Goal: Answer question/provide support: Share knowledge or assist other users

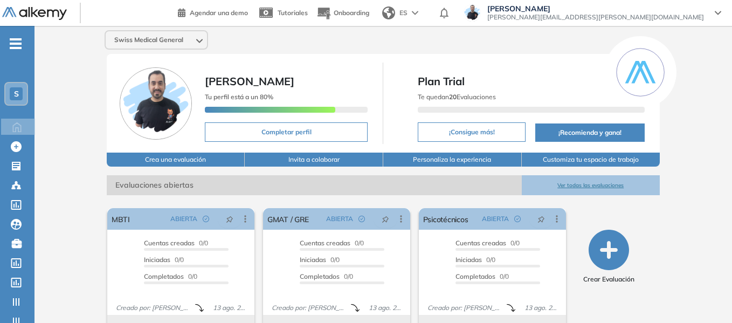
click at [15, 98] on span "S" at bounding box center [16, 93] width 5 height 9
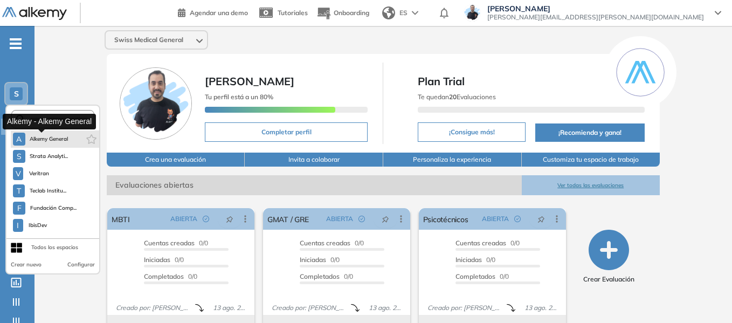
click at [64, 136] on span "Alkemy General" at bounding box center [49, 139] width 39 height 9
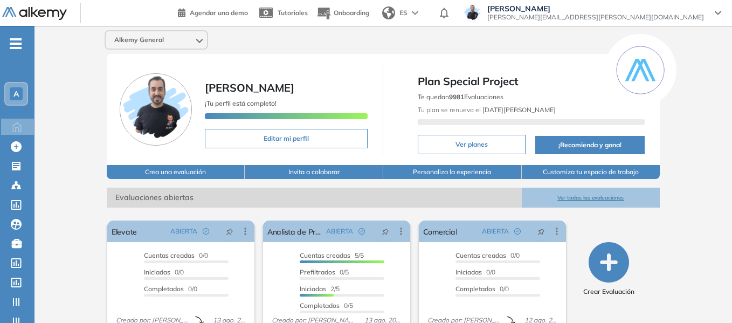
click at [17, 40] on span "-" at bounding box center [16, 42] width 12 height 9
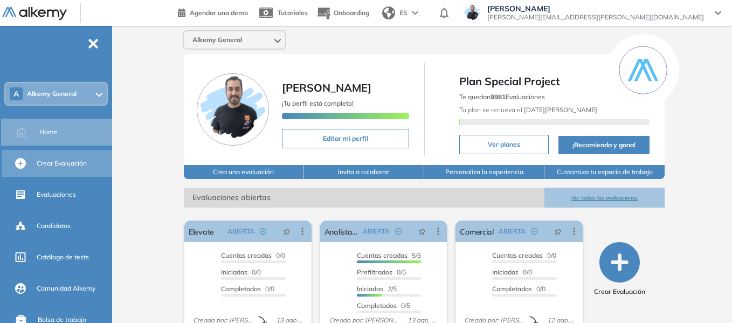
click at [63, 163] on span "Crear Evaluación" at bounding box center [62, 163] width 50 height 10
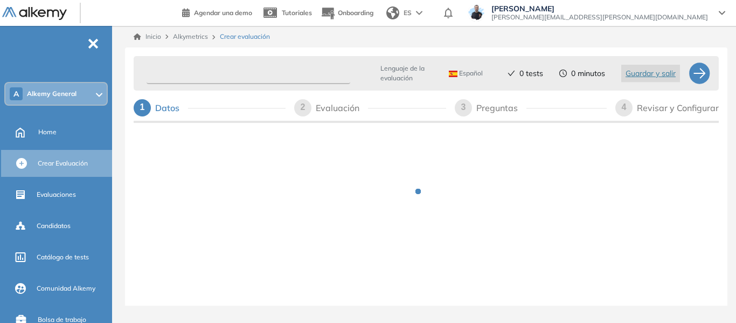
click at [247, 67] on input "text" at bounding box center [249, 73] width 204 height 21
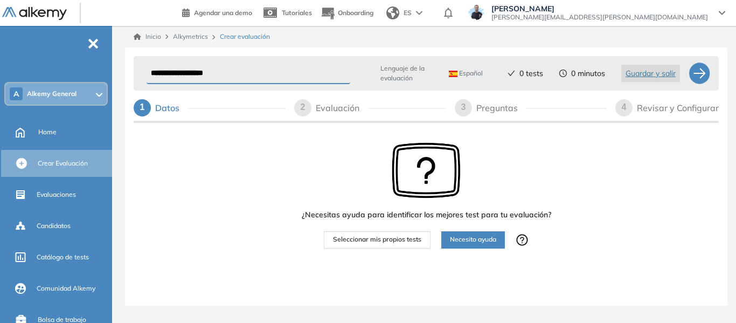
type input "**********"
click at [391, 243] on span "Seleccionar mis propios tests" at bounding box center [377, 239] width 88 height 10
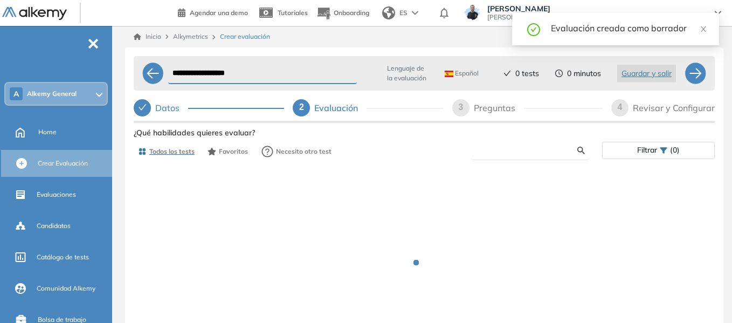
click at [525, 153] on input "text" at bounding box center [529, 151] width 98 height 10
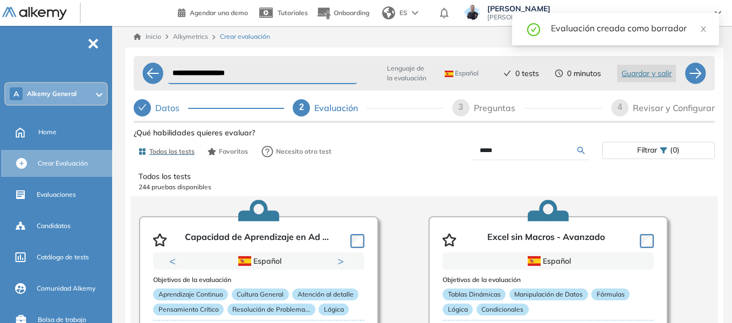
type input "*****"
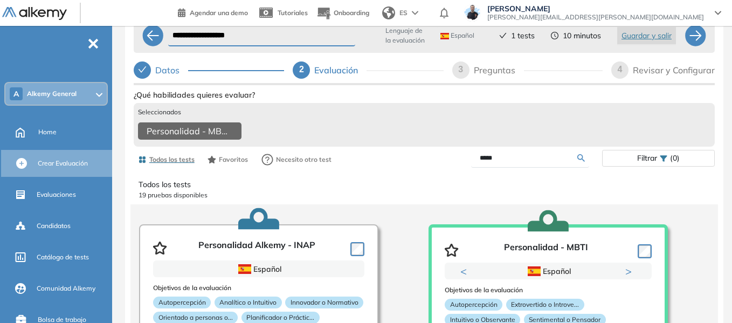
scroll to position [54, 0]
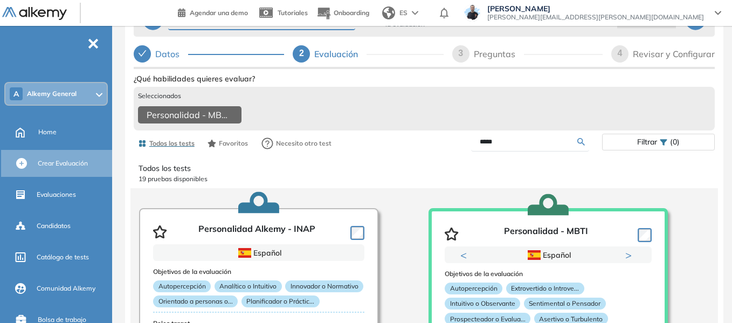
drag, startPoint x: 505, startPoint y: 152, endPoint x: 436, endPoint y: 148, distance: 69.1
click at [436, 148] on div "*****" at bounding box center [513, 142] width 178 height 19
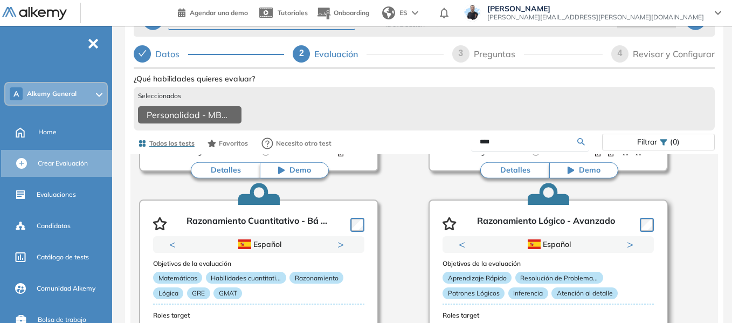
scroll to position [269, 0]
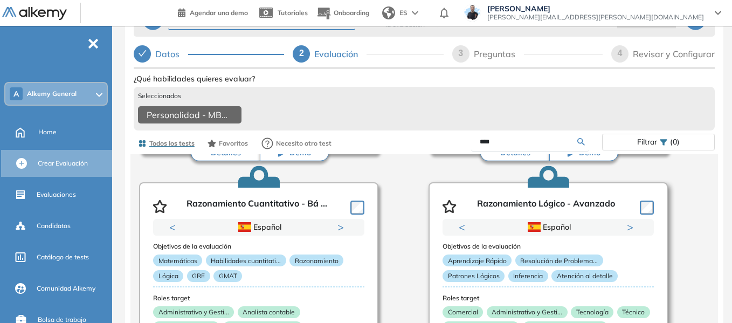
click at [652, 214] on article "Razonamiento Lógico - Avanzado Previous Portugués Español Portugués Español Por…" at bounding box center [547, 290] width 239 height 216
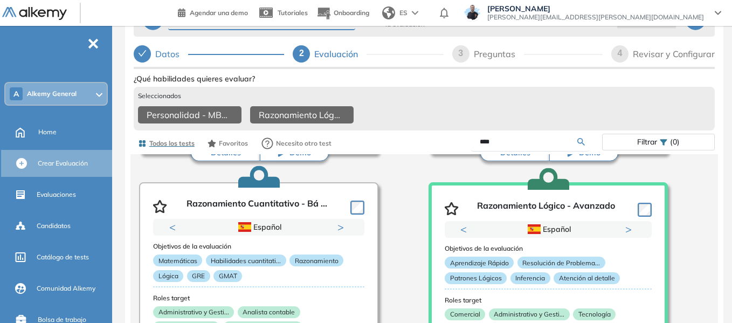
drag, startPoint x: 501, startPoint y: 157, endPoint x: 500, endPoint y: 151, distance: 5.6
click at [501, 151] on form "****" at bounding box center [530, 142] width 118 height 19
click at [500, 147] on input "****" at bounding box center [529, 142] width 98 height 10
type input "*"
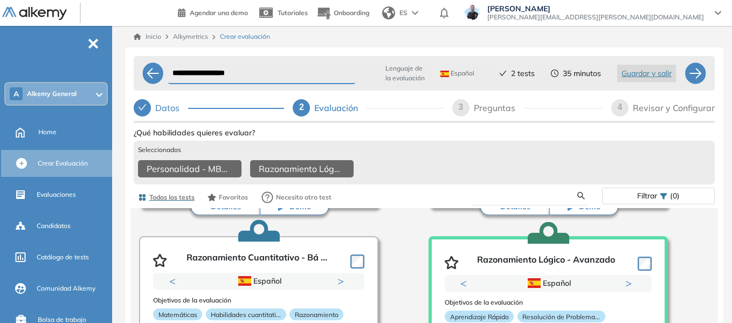
click at [535, 200] on input "text" at bounding box center [529, 196] width 98 height 10
type input "****"
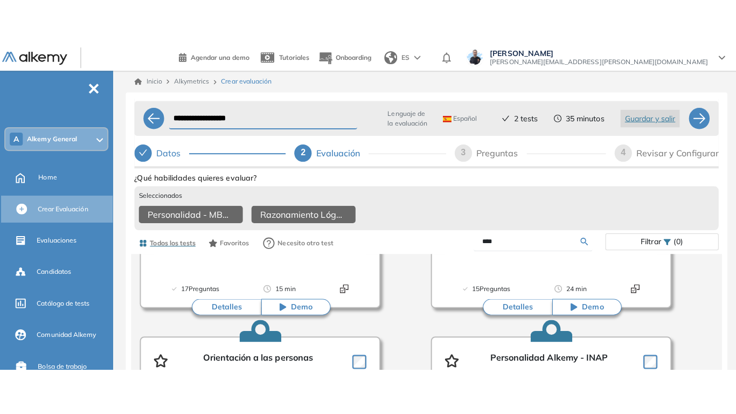
scroll to position [269, 0]
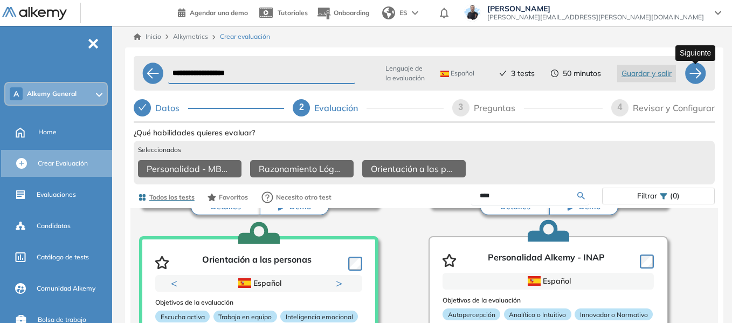
click at [694, 78] on div at bounding box center [695, 74] width 22 height 22
select select "*****"
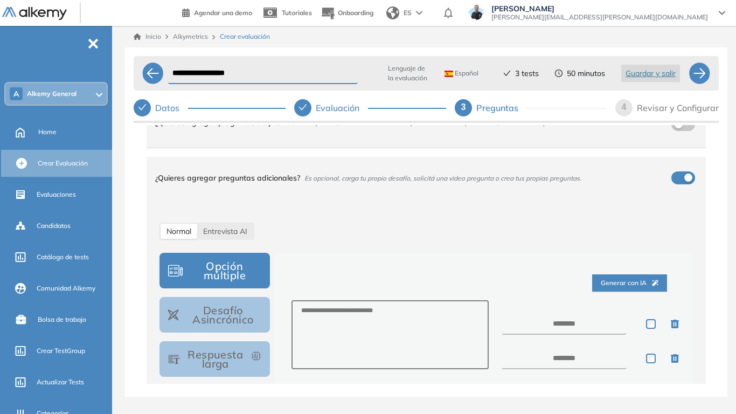
scroll to position [108, 0]
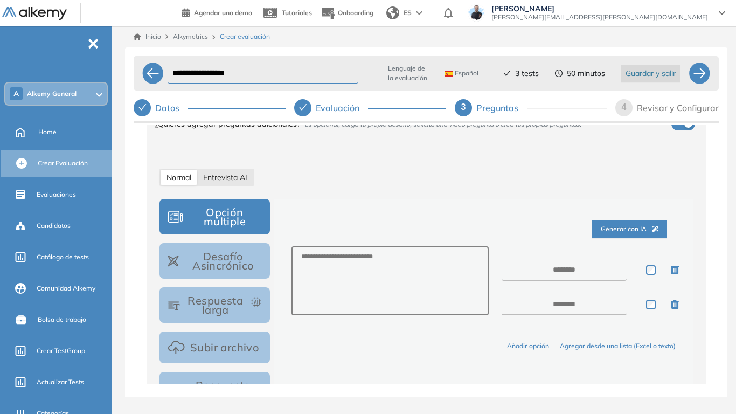
click at [229, 174] on span "Entrevista AI" at bounding box center [225, 177] width 44 height 10
select select "***"
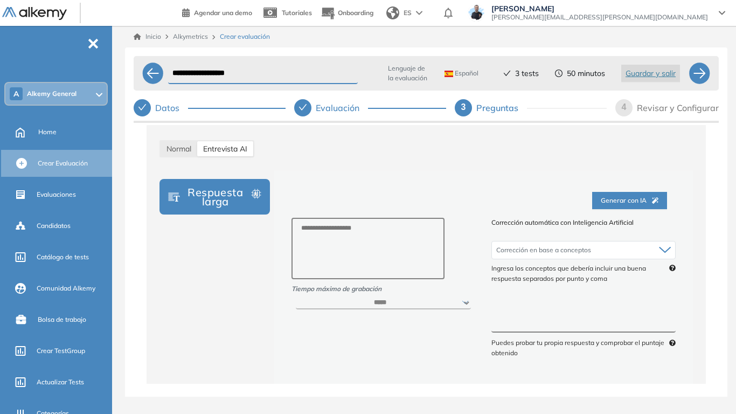
scroll to position [162, 0]
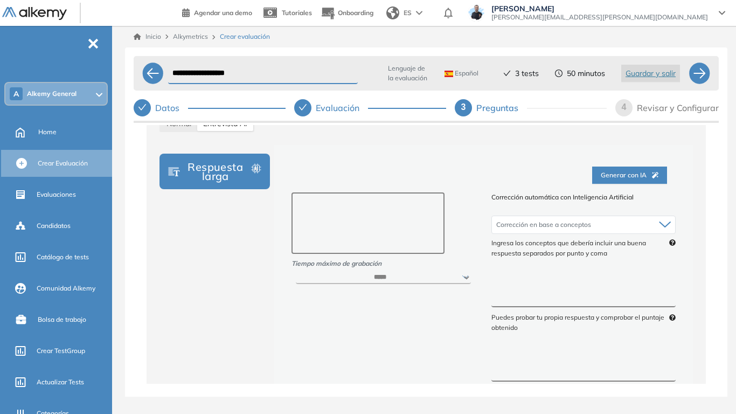
drag, startPoint x: 308, startPoint y: 204, endPoint x: 397, endPoint y: 220, distance: 90.4
click at [397, 220] on textarea at bounding box center [369, 222] width 154 height 61
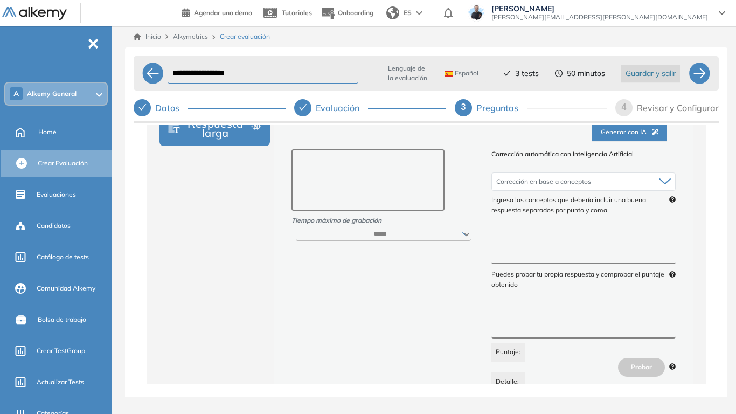
scroll to position [216, 0]
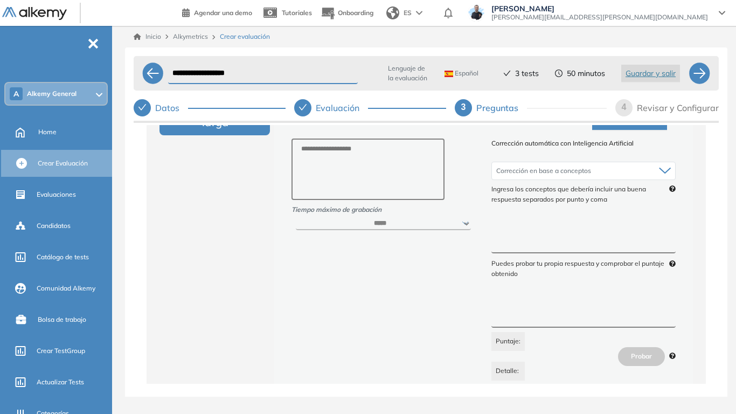
click at [539, 226] on textarea at bounding box center [583, 233] width 184 height 40
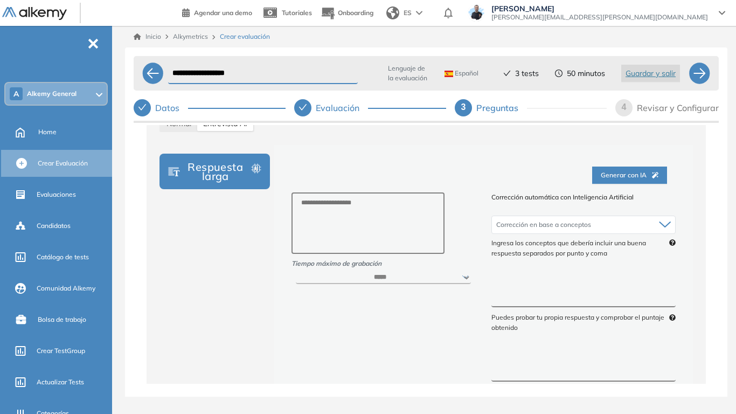
scroll to position [108, 0]
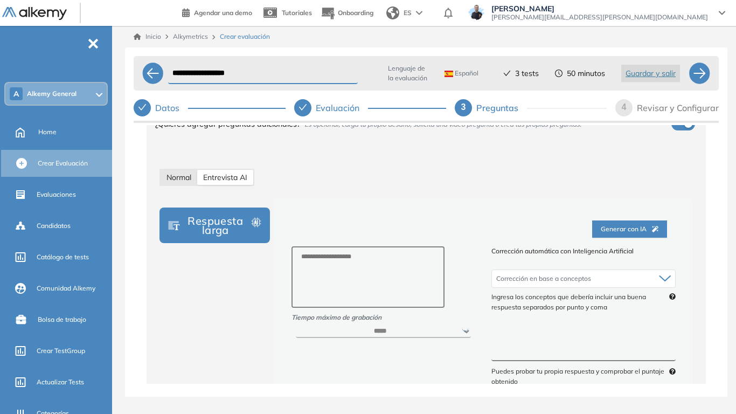
click at [185, 183] on div "Normal" at bounding box center [179, 177] width 37 height 15
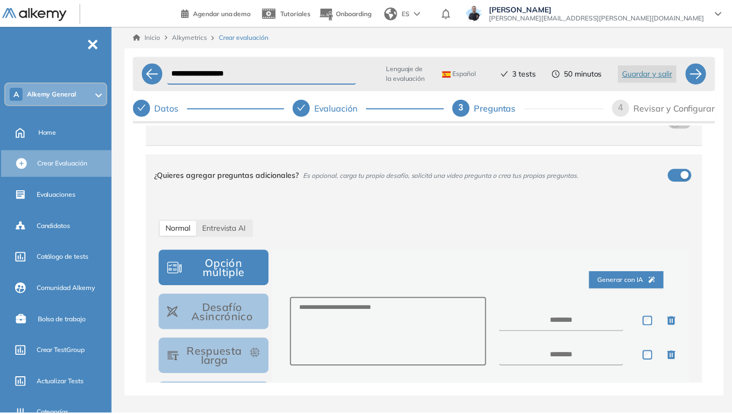
scroll to position [54, 0]
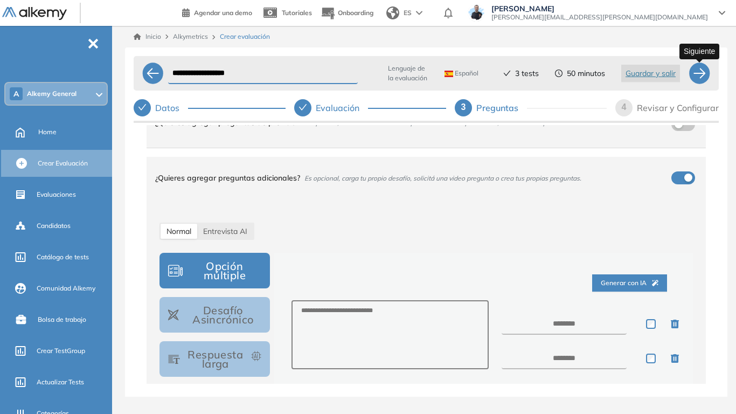
click at [699, 73] on div at bounding box center [700, 74] width 22 height 22
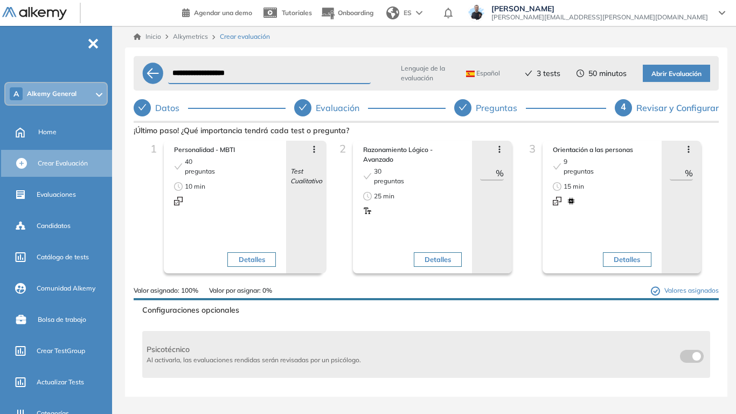
drag, startPoint x: 480, startPoint y: 171, endPoint x: 491, endPoint y: 170, distance: 11.4
click at [491, 170] on input "**" at bounding box center [488, 173] width 16 height 13
type input "**"
drag, startPoint x: 668, startPoint y: 175, endPoint x: 680, endPoint y: 175, distance: 12.4
click at [680, 175] on input "**" at bounding box center [678, 173] width 16 height 13
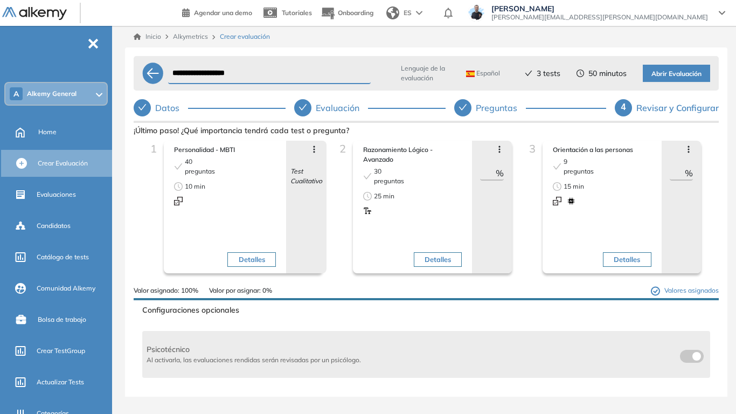
type input "**"
click at [675, 73] on span "Abrir Evaluación" at bounding box center [677, 74] width 50 height 10
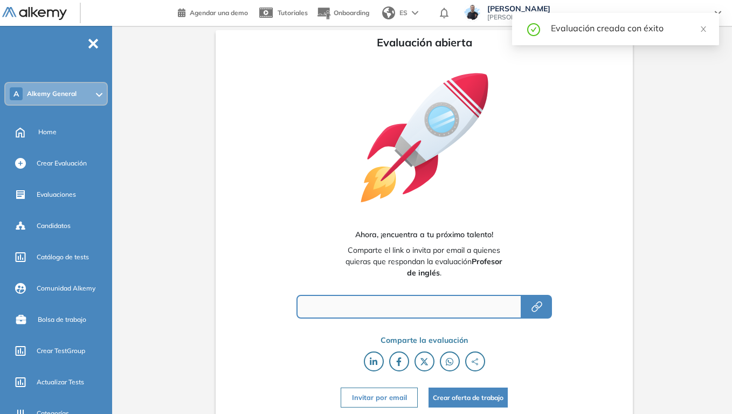
type input "**********"
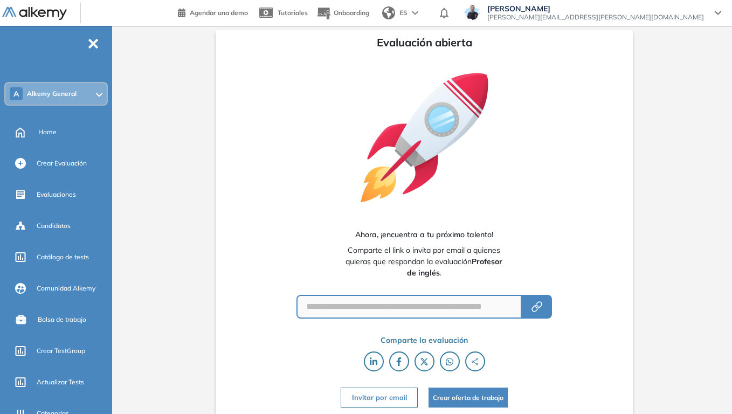
drag, startPoint x: 275, startPoint y: 162, endPoint x: 258, endPoint y: 161, distance: 17.3
click at [276, 162] on div "**********" at bounding box center [424, 223] width 417 height 386
click at [64, 196] on span "Evaluaciones" at bounding box center [56, 195] width 39 height 10
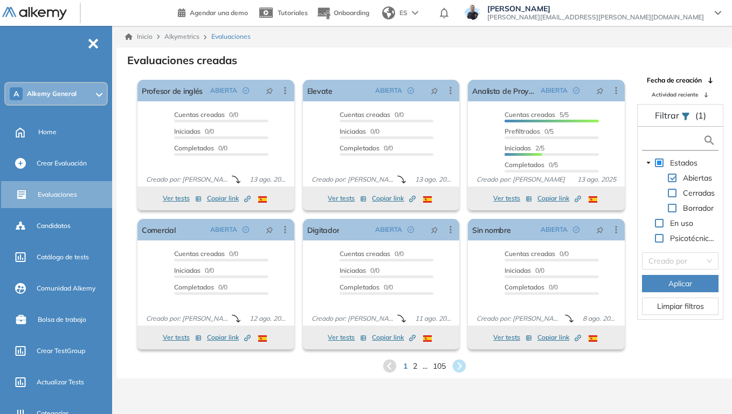
click at [663, 140] on input "text" at bounding box center [674, 140] width 58 height 11
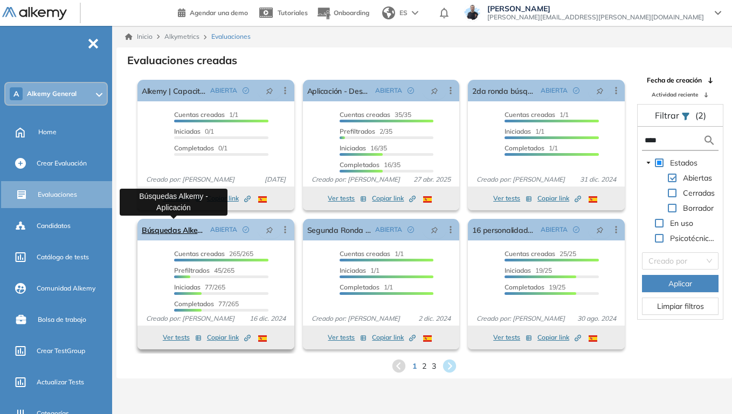
type input "****"
click at [176, 232] on link "Búsquedas Alkemy - Aplicación" at bounding box center [174, 230] width 64 height 22
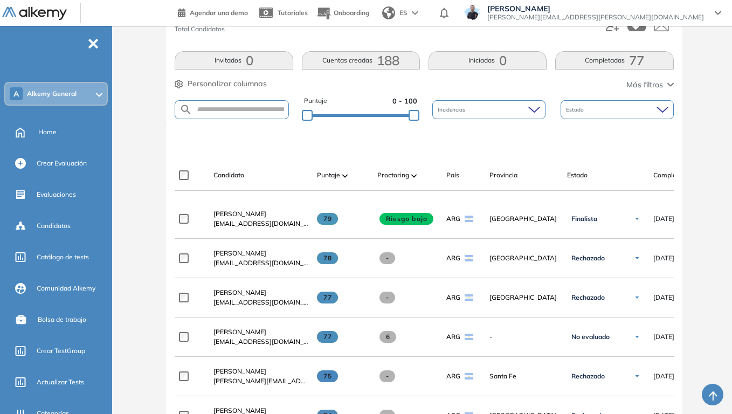
scroll to position [162, 0]
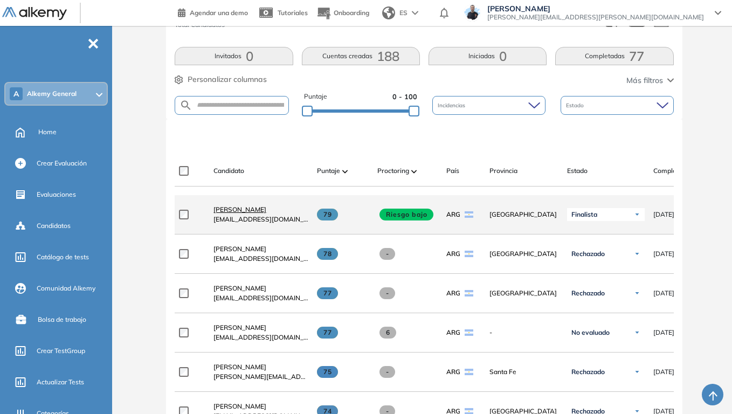
click at [236, 212] on span "[PERSON_NAME]" at bounding box center [239, 209] width 53 height 8
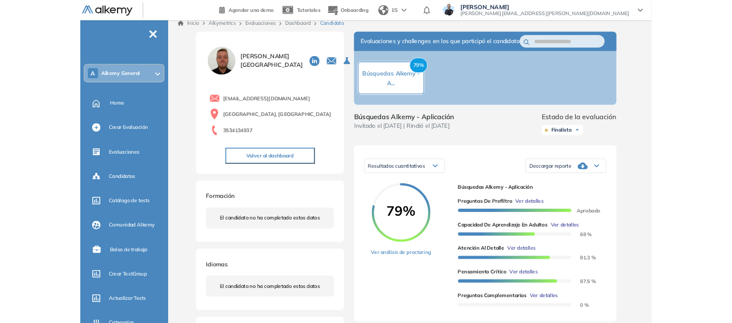
scroll to position [162, 0]
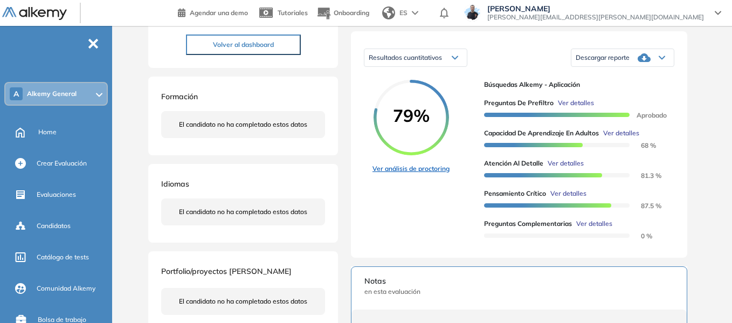
click at [428, 174] on link "Ver análisis de proctoring" at bounding box center [410, 169] width 77 height 10
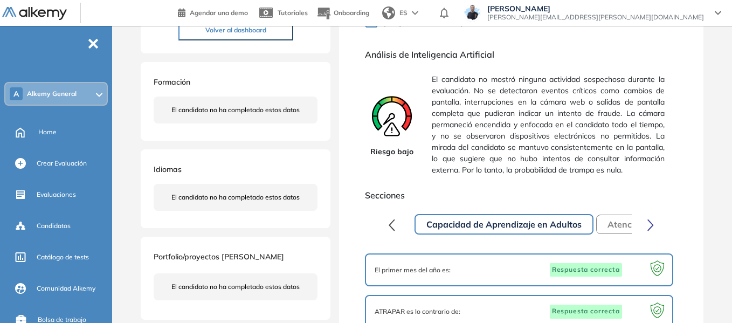
scroll to position [162, 0]
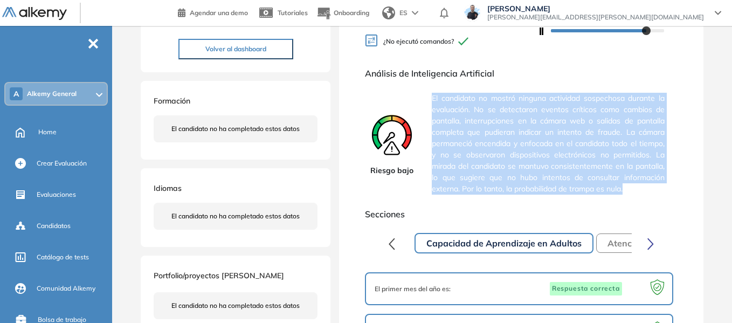
drag, startPoint x: 433, startPoint y: 104, endPoint x: 648, endPoint y: 200, distance: 235.0
click at [648, 199] on span "El candidato no mostró ninguna actividad sospechosa durante la evaluación. No s…" at bounding box center [548, 143] width 233 height 110
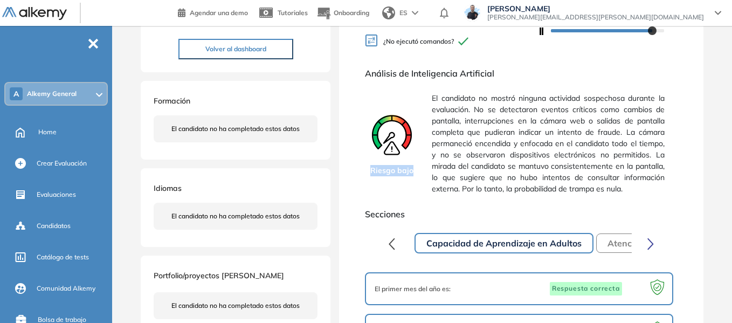
drag, startPoint x: 372, startPoint y: 179, endPoint x: 414, endPoint y: 175, distance: 41.7
click at [414, 175] on div "Riesgo bajo" at bounding box center [392, 143] width 54 height 110
click at [416, 157] on icon at bounding box center [392, 138] width 54 height 54
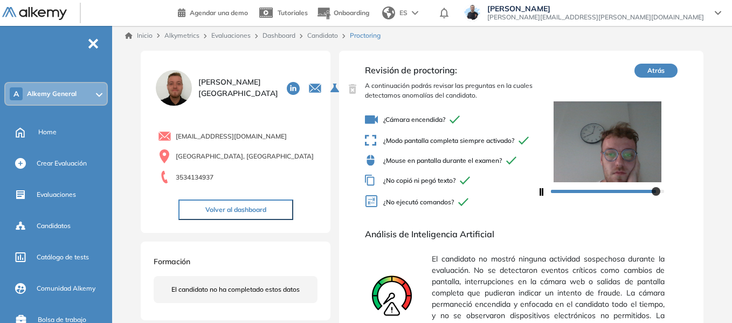
scroll to position [0, 0]
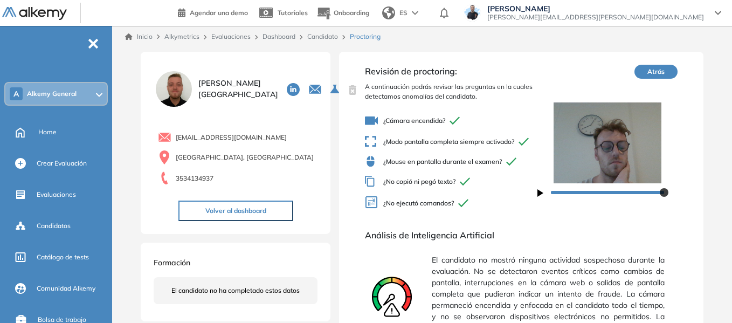
click at [326, 34] on link "Candidato" at bounding box center [322, 36] width 31 height 8
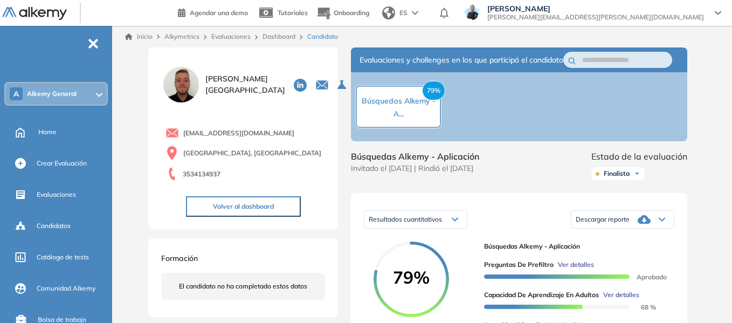
click at [77, 94] on div "A Alkemy General" at bounding box center [55, 94] width 101 height 22
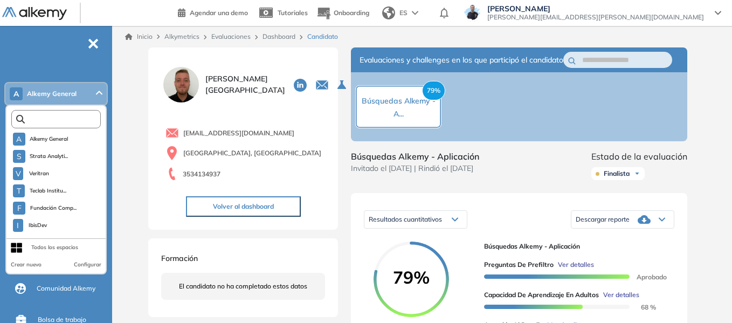
click at [70, 115] on input "text" at bounding box center [58, 119] width 67 height 8
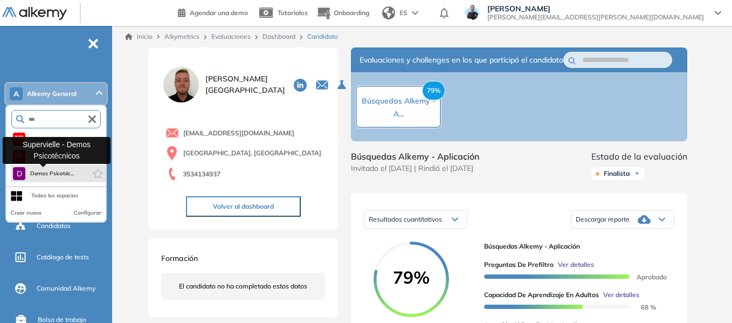
type input "***"
click at [57, 176] on span "Demos Psicotéc..." at bounding box center [52, 173] width 44 height 9
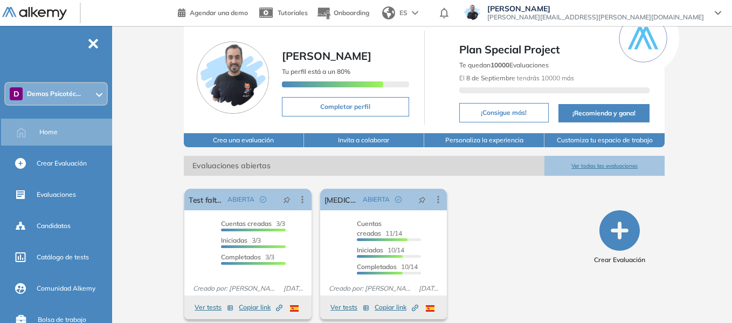
scroll to position [41, 0]
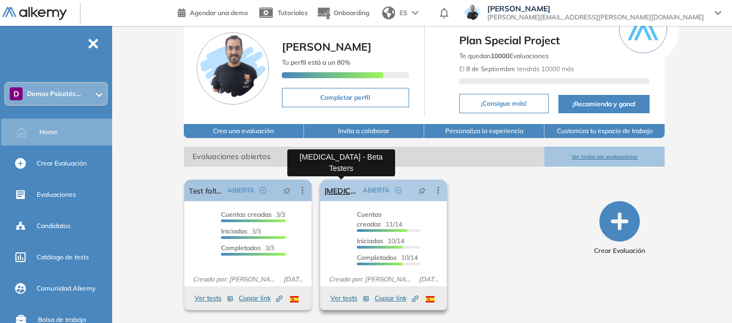
click at [347, 193] on link "[MEDICAL_DATA] - Beta Testers" at bounding box center [341, 190] width 34 height 22
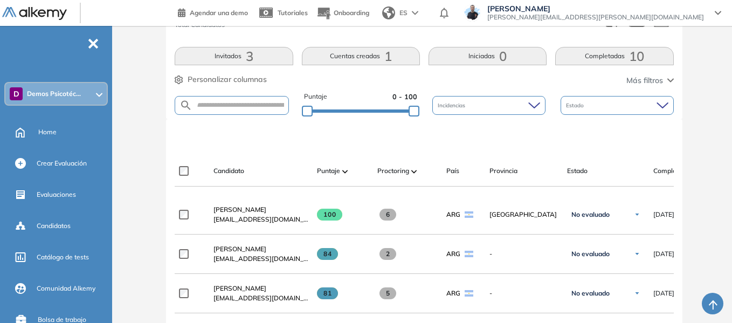
scroll to position [269, 0]
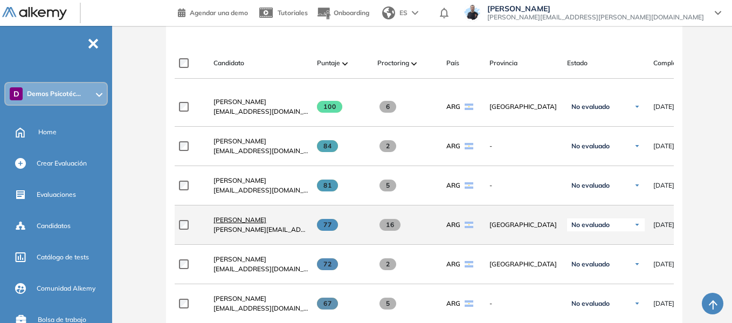
click at [240, 224] on span "[PERSON_NAME]" at bounding box center [239, 220] width 53 height 8
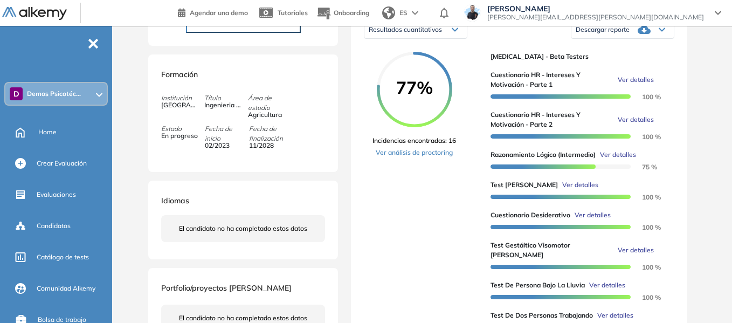
scroll to position [216, 0]
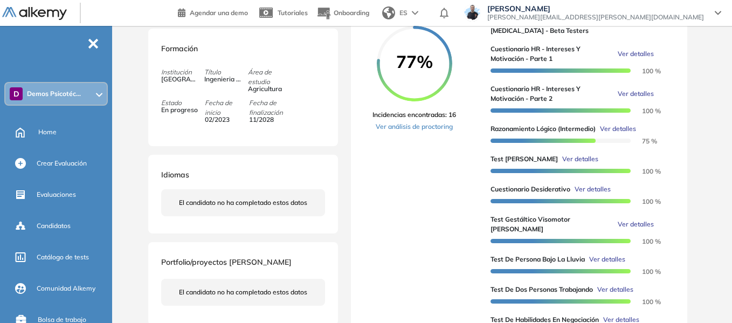
click at [52, 96] on span "Demos Psicotéc..." at bounding box center [54, 93] width 54 height 9
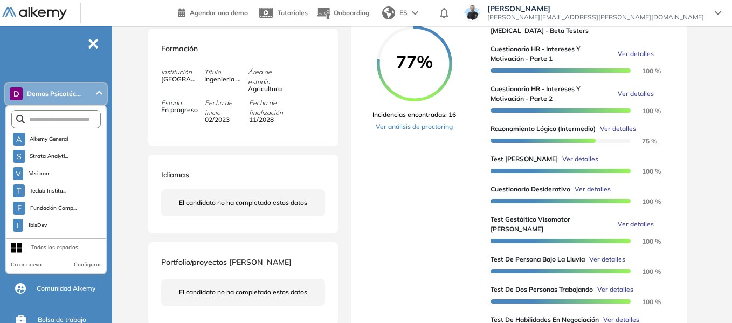
click at [131, 105] on div "Inicio Alkymetrics Evaluaciones Dashboard Candidato Duración : 00:00:00 Cantida…" at bounding box center [423, 224] width 615 height 828
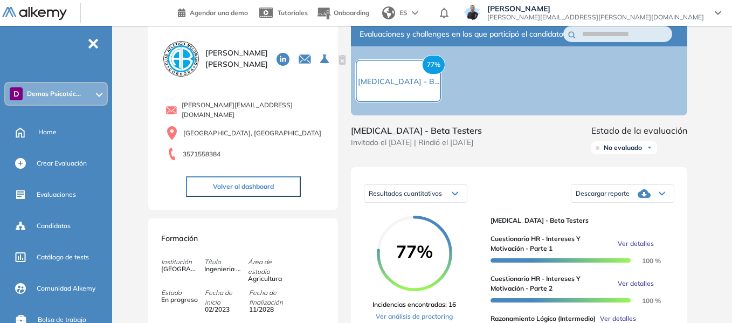
scroll to position [0, 0]
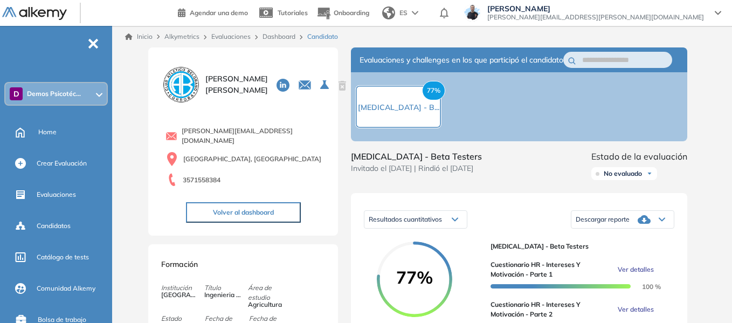
click at [70, 92] on span "Demos Psicotéc..." at bounding box center [54, 93] width 54 height 9
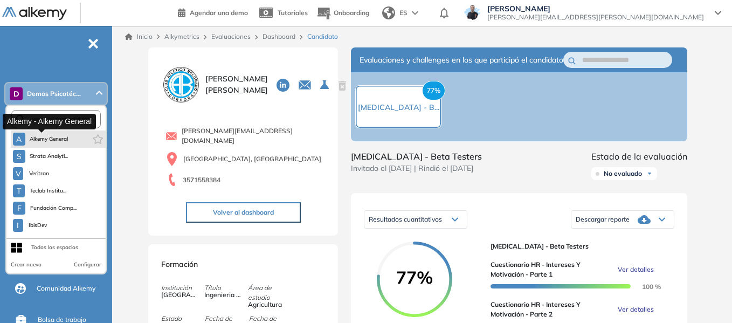
click at [66, 135] on span "Alkemy General" at bounding box center [49, 139] width 39 height 9
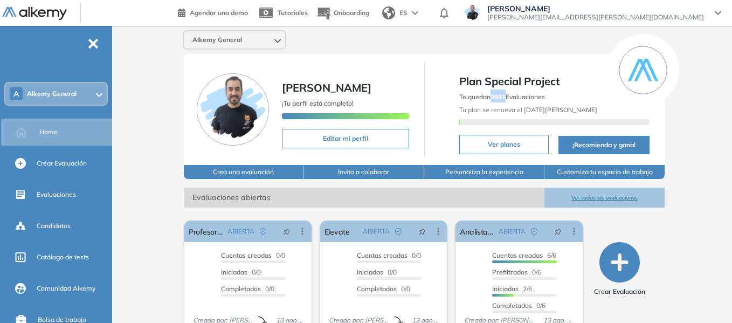
drag, startPoint x: 491, startPoint y: 95, endPoint x: 508, endPoint y: 95, distance: 16.2
click at [508, 95] on span "Te quedan 9981 Evaluaciones" at bounding box center [502, 97] width 86 height 8
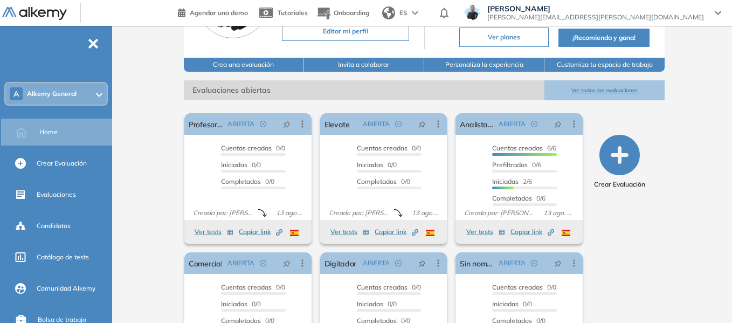
scroll to position [108, 0]
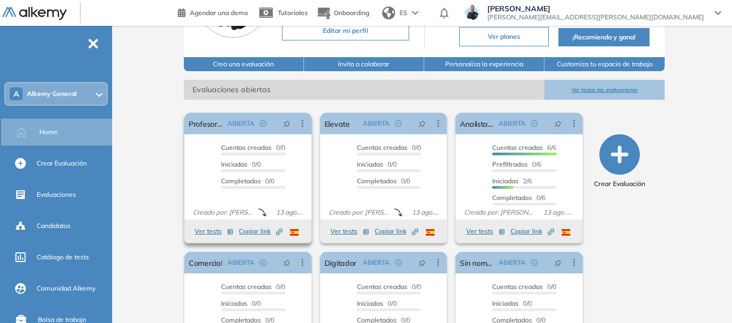
click at [205, 227] on button "Ver tests" at bounding box center [214, 231] width 39 height 13
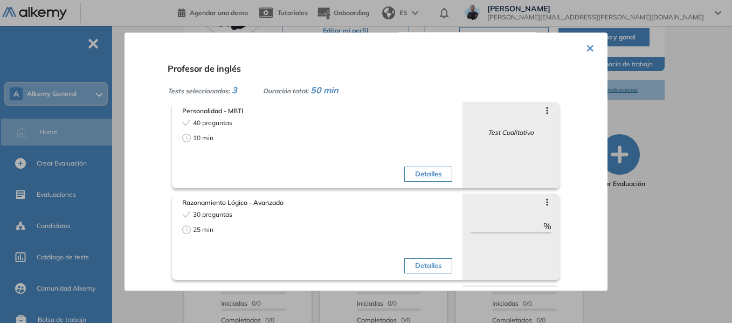
scroll to position [89, 0]
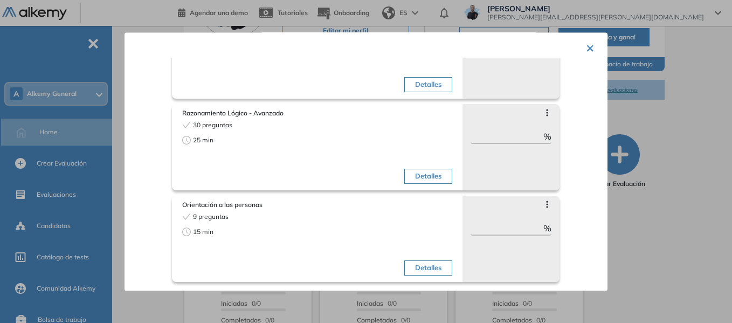
click at [586, 47] on button "×" at bounding box center [590, 47] width 9 height 21
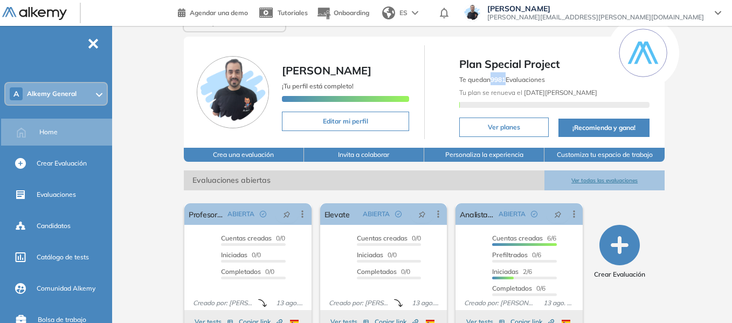
scroll to position [0, 0]
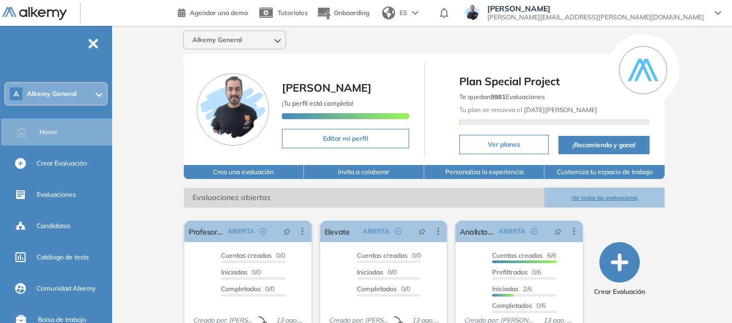
click at [139, 99] on div "Alkemy General [PERSON_NAME] ¡Tu perfil está completo! Editar mi perfil Plan Sp…" at bounding box center [423, 264] width 615 height 477
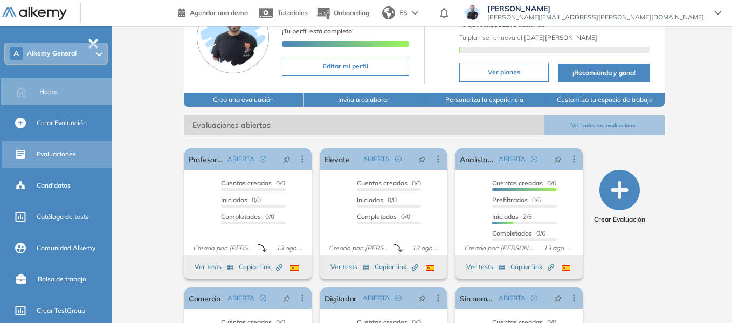
scroll to position [54, 0]
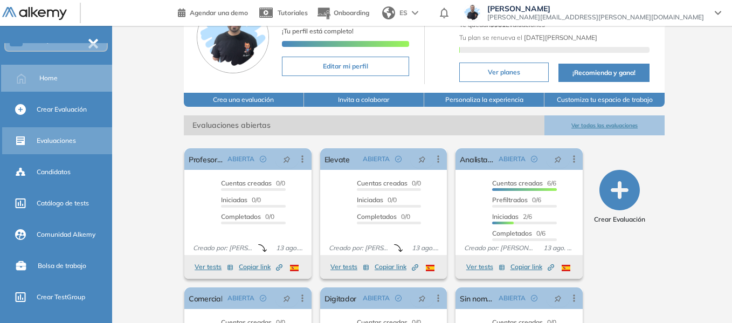
click at [65, 139] on span "Evaluaciones" at bounding box center [56, 141] width 39 height 10
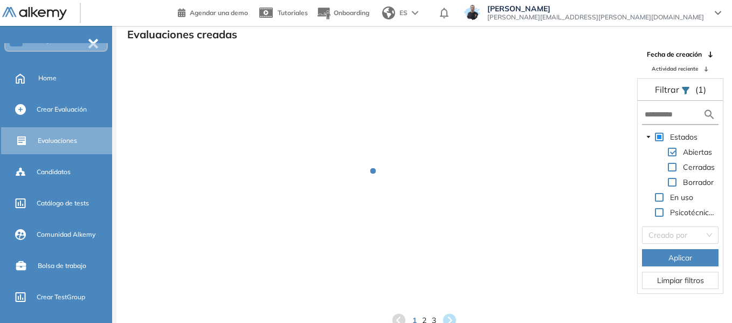
scroll to position [26, 0]
click at [669, 116] on input "text" at bounding box center [674, 114] width 58 height 11
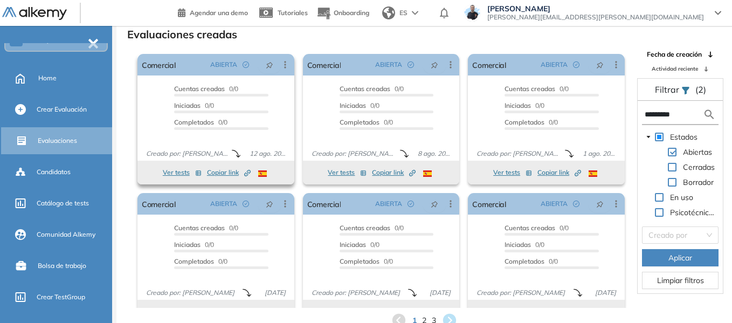
scroll to position [20, 0]
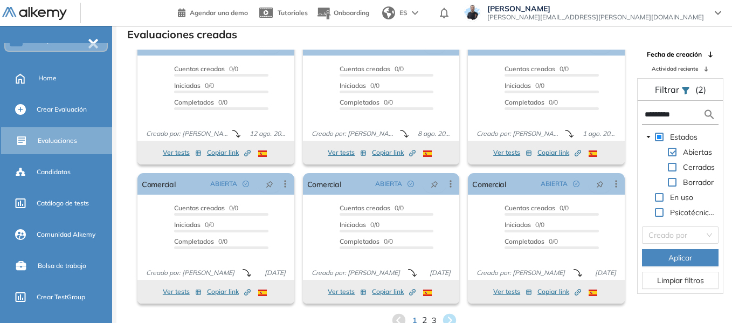
type input "*********"
click at [425, 320] on span "2" at bounding box center [424, 320] width 5 height 12
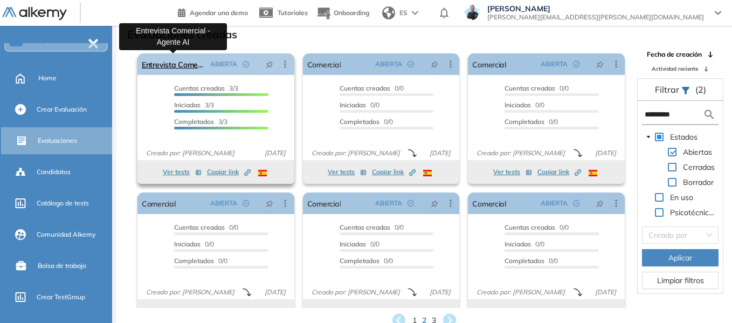
click at [179, 63] on link "Entrevista Comercial - Agente AI" at bounding box center [174, 64] width 64 height 22
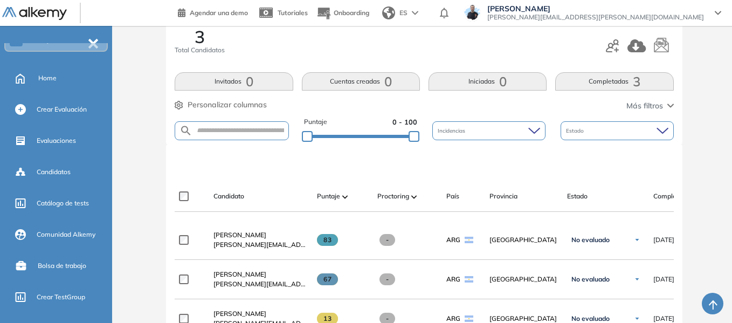
scroll to position [216, 0]
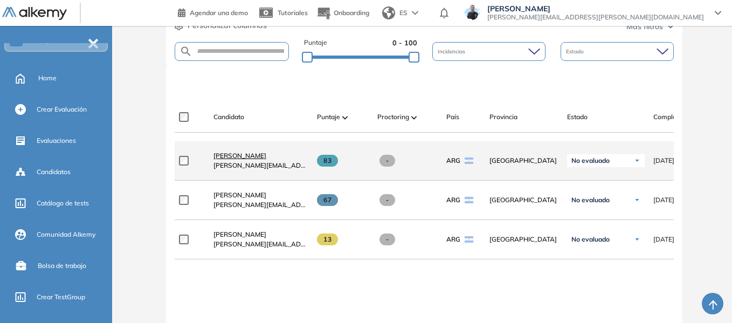
click at [251, 160] on span "[PERSON_NAME]" at bounding box center [239, 155] width 53 height 8
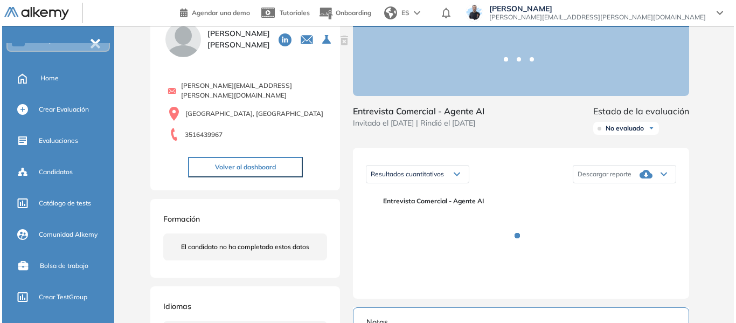
scroll to position [162, 0]
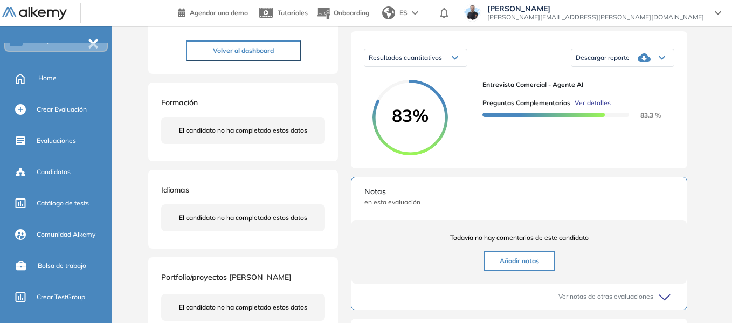
click at [599, 108] on span "Ver detalles" at bounding box center [592, 103] width 36 height 10
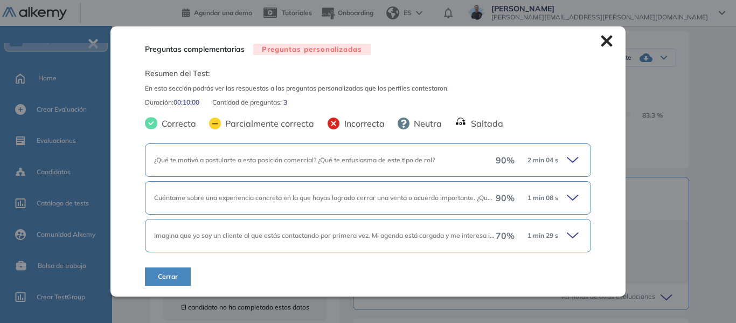
click at [573, 163] on icon at bounding box center [574, 160] width 15 height 15
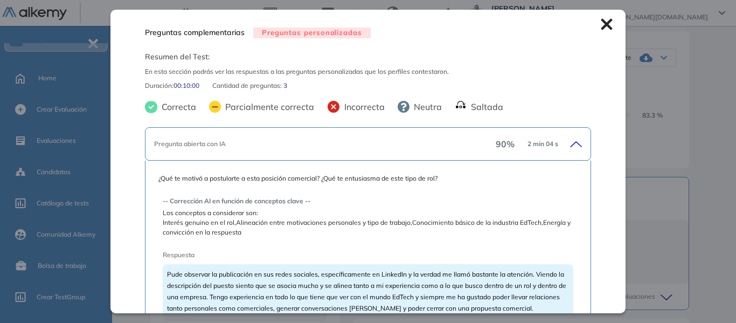
scroll to position [54, 0]
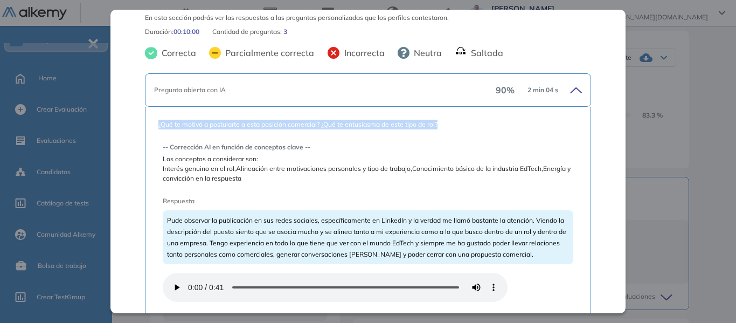
drag, startPoint x: 157, startPoint y: 124, endPoint x: 445, endPoint y: 124, distance: 287.8
click at [445, 124] on span "¿Qué te motivó a postularte a esta posición comercial? ¿Qué te entusiasma de es…" at bounding box center [367, 125] width 419 height 10
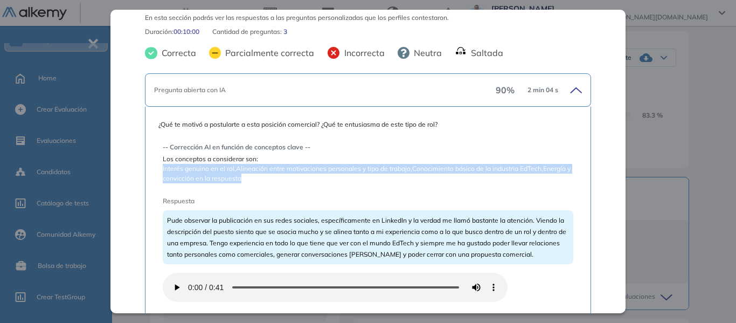
drag, startPoint x: 163, startPoint y: 169, endPoint x: 246, endPoint y: 179, distance: 83.6
click at [246, 179] on span "Interés genuino en el rol,Alineación entre motivaciones personales y tipo de tr…" at bounding box center [368, 173] width 411 height 19
click at [241, 175] on span "Interés genuino en el rol,Alineación entre motivaciones personales y tipo de tr…" at bounding box center [368, 173] width 411 height 19
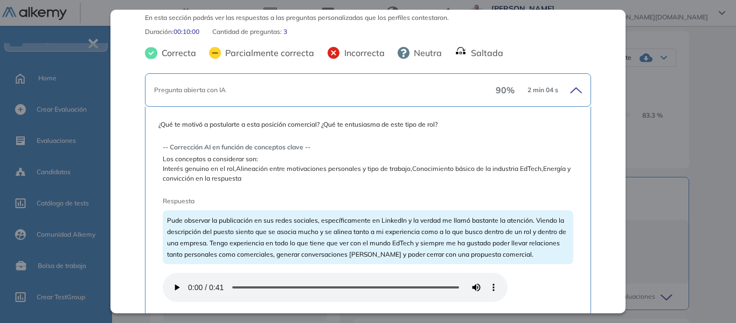
scroll to position [108, 0]
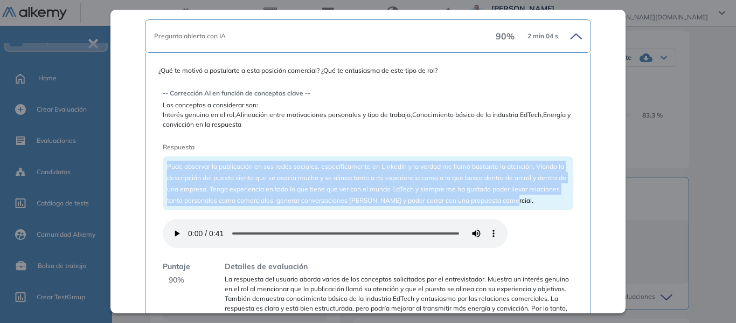
drag, startPoint x: 167, startPoint y: 165, endPoint x: 536, endPoint y: 199, distance: 370.2
click at [536, 199] on div "Pude observar la publicación en sus redes sociales, específicamente en LinkedIn…" at bounding box center [368, 183] width 411 height 54
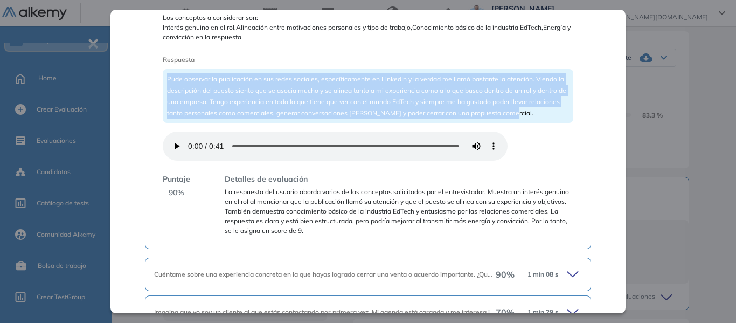
scroll to position [216, 0]
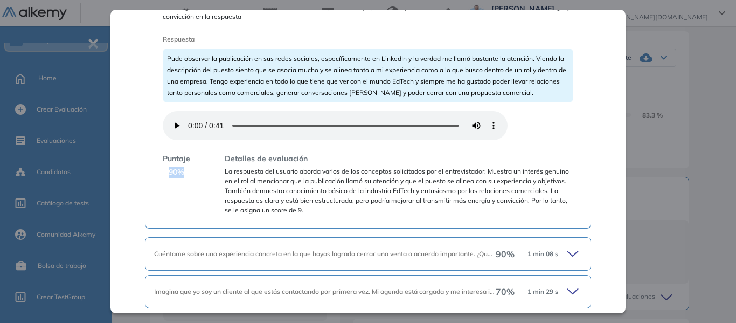
drag, startPoint x: 168, startPoint y: 172, endPoint x: 183, endPoint y: 173, distance: 14.6
click at [183, 173] on span "90 %" at bounding box center [177, 172] width 16 height 11
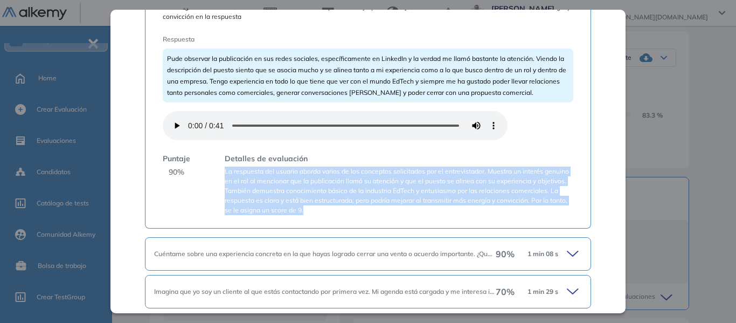
drag, startPoint x: 224, startPoint y: 172, endPoint x: 430, endPoint y: 216, distance: 210.0
click at [430, 216] on div "¿Qué te motivó a postularte a esta posición comercial? ¿Qué te entusiasma de es…" at bounding box center [368, 86] width 446 height 283
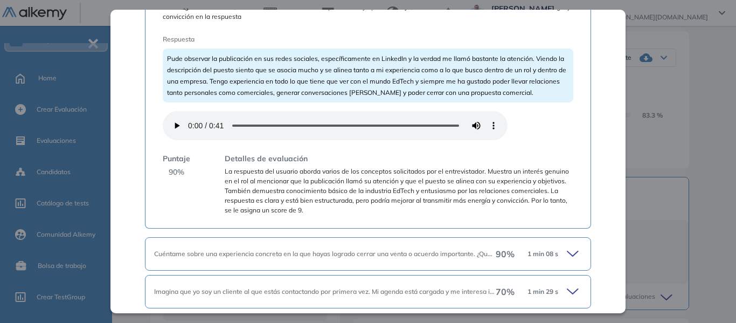
click at [191, 193] on div "Puntaje 90 % Detalles de evaluación La respuesta del usuario aborda varios de l…" at bounding box center [368, 184] width 411 height 62
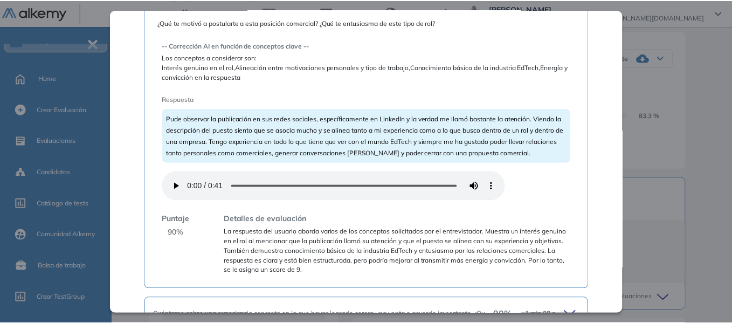
scroll to position [0, 0]
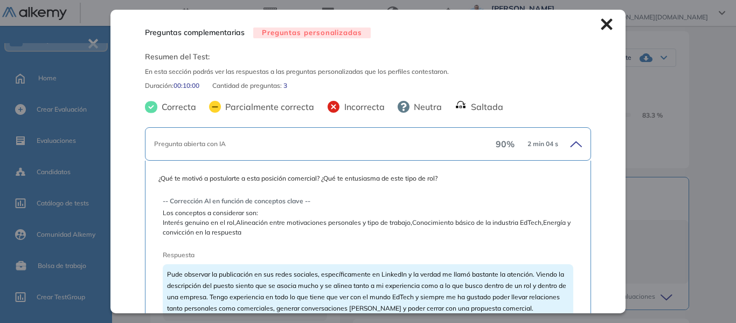
click at [601, 27] on icon at bounding box center [606, 24] width 11 height 11
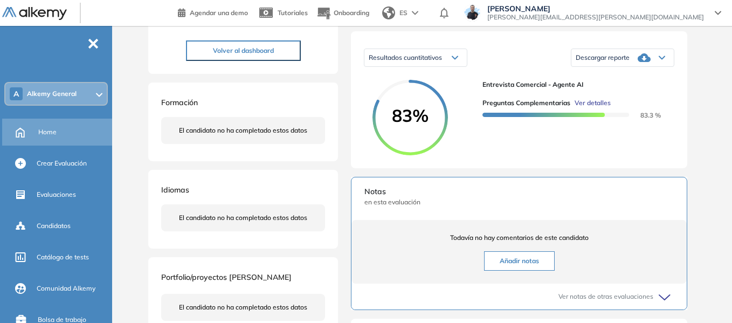
click at [53, 133] on span "Home" at bounding box center [47, 132] width 18 height 10
